Goal: Information Seeking & Learning: Learn about a topic

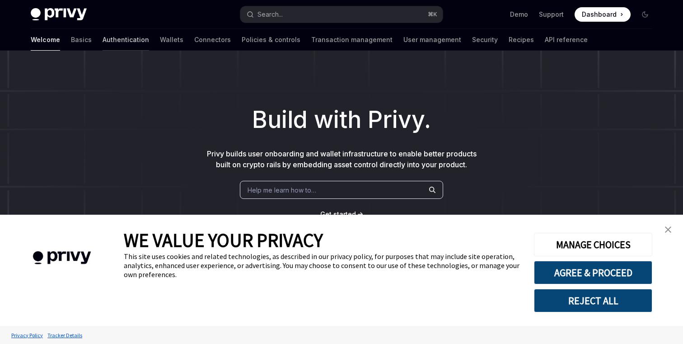
click at [103, 40] on link "Authentication" at bounding box center [126, 40] width 47 height 22
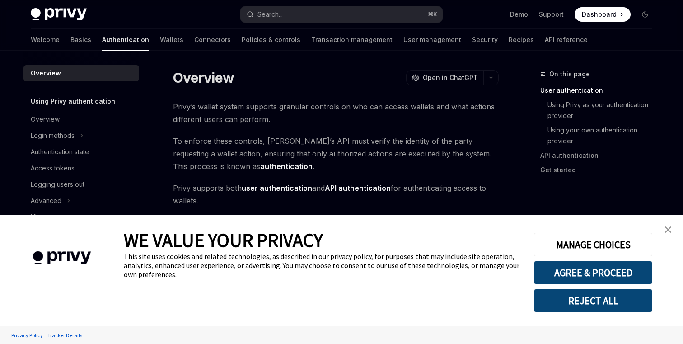
click at [670, 227] on img "close banner" at bounding box center [668, 229] width 6 height 6
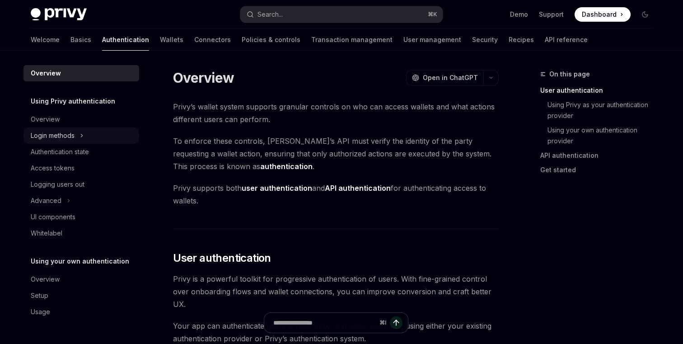
click at [63, 134] on div "Login methods" at bounding box center [53, 135] width 44 height 11
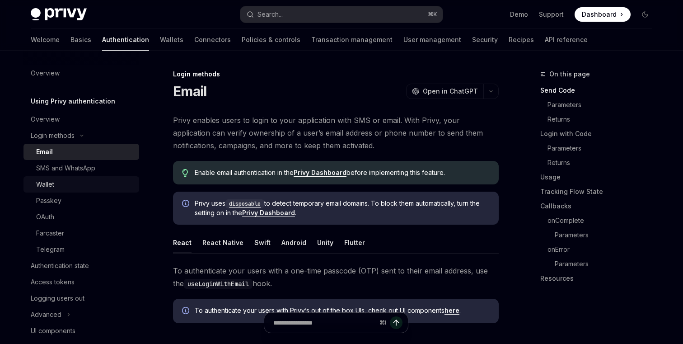
click at [71, 184] on div "Wallet" at bounding box center [85, 184] width 98 height 11
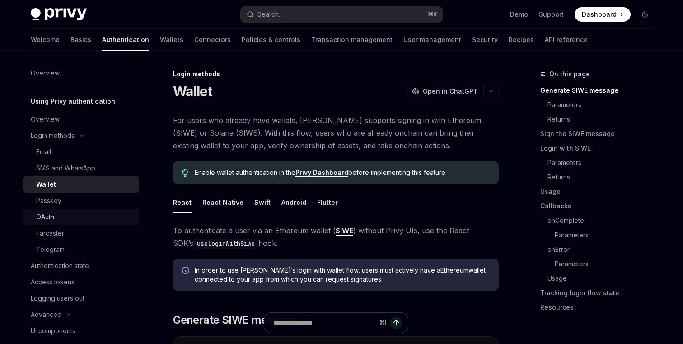
click at [80, 223] on link "OAuth" at bounding box center [82, 217] width 116 height 16
type textarea "*"
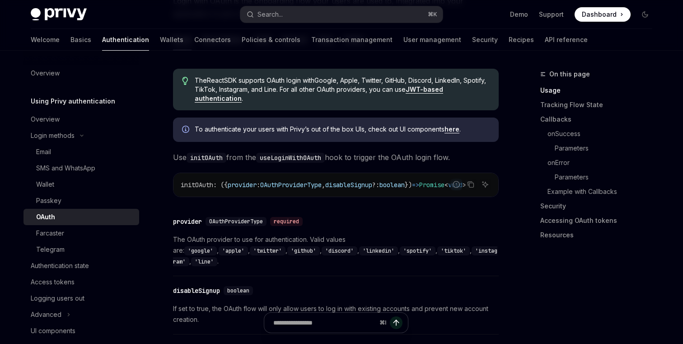
scroll to position [249, 0]
click at [71, 139] on div "Login methods" at bounding box center [53, 135] width 44 height 11
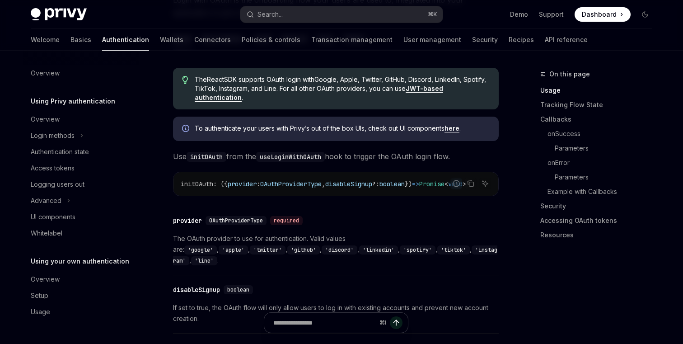
scroll to position [0, 0]
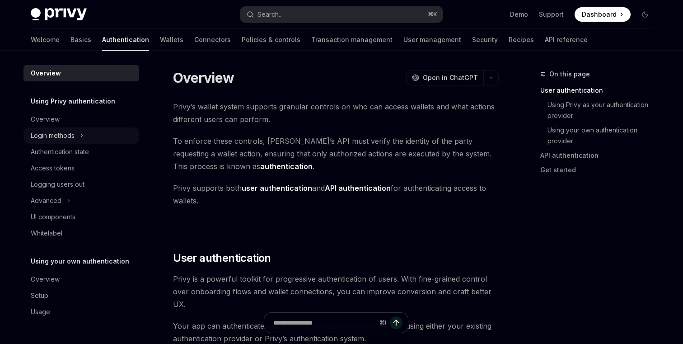
click at [86, 139] on button "Login methods" at bounding box center [82, 135] width 116 height 16
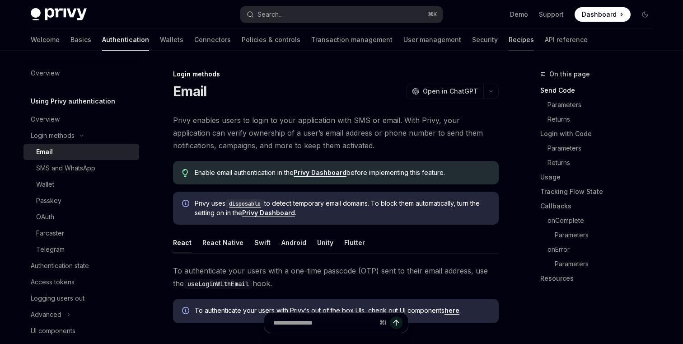
click at [509, 41] on link "Recipes" at bounding box center [521, 40] width 25 height 22
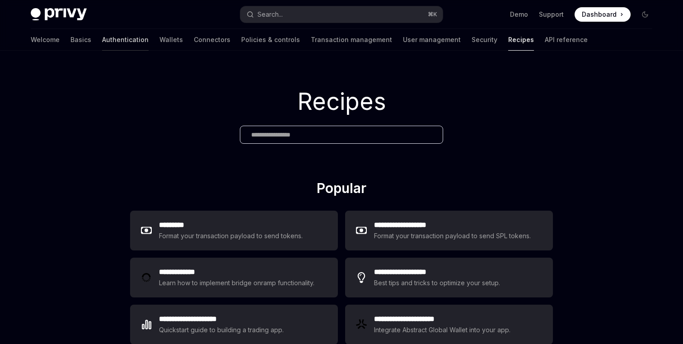
click at [102, 47] on link "Authentication" at bounding box center [125, 40] width 47 height 22
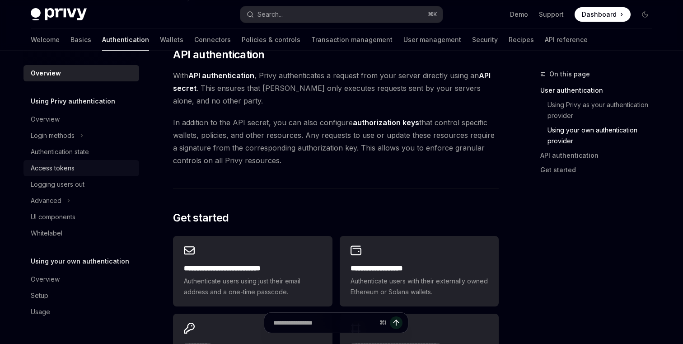
scroll to position [802, 0]
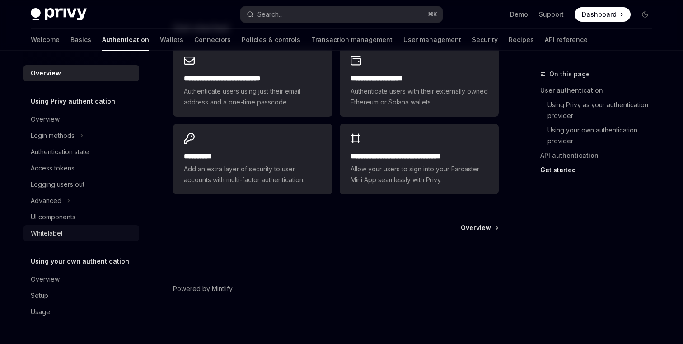
click at [64, 232] on div "Whitelabel" at bounding box center [82, 233] width 103 height 11
type textarea "*"
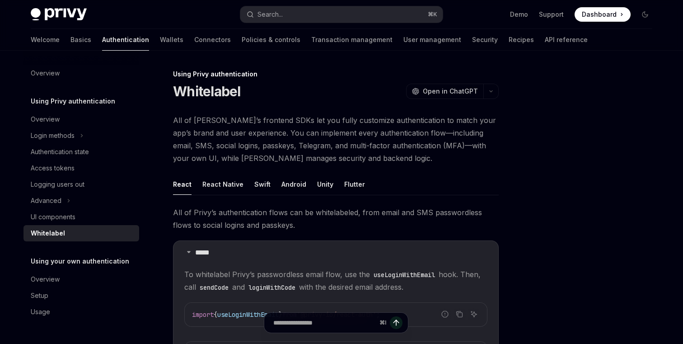
scroll to position [379, 0]
